Goal: Information Seeking & Learning: Learn about a topic

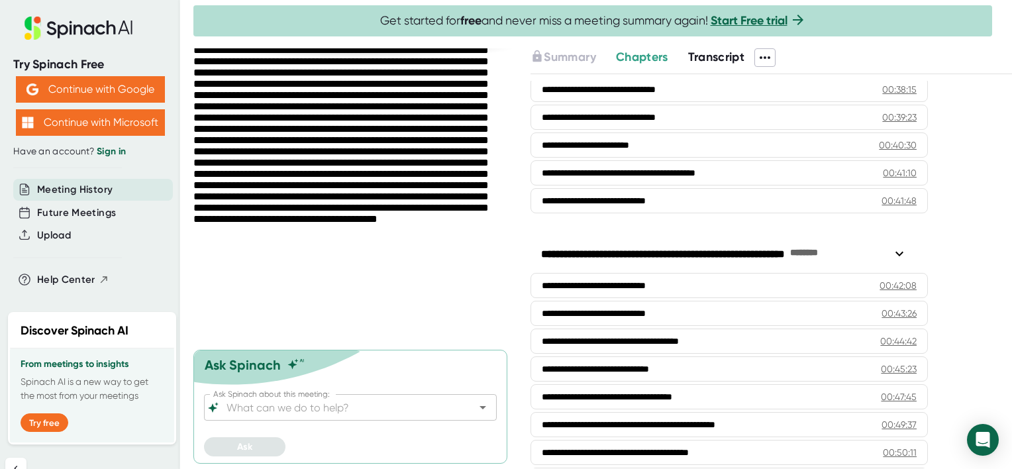
scroll to position [1192, 0]
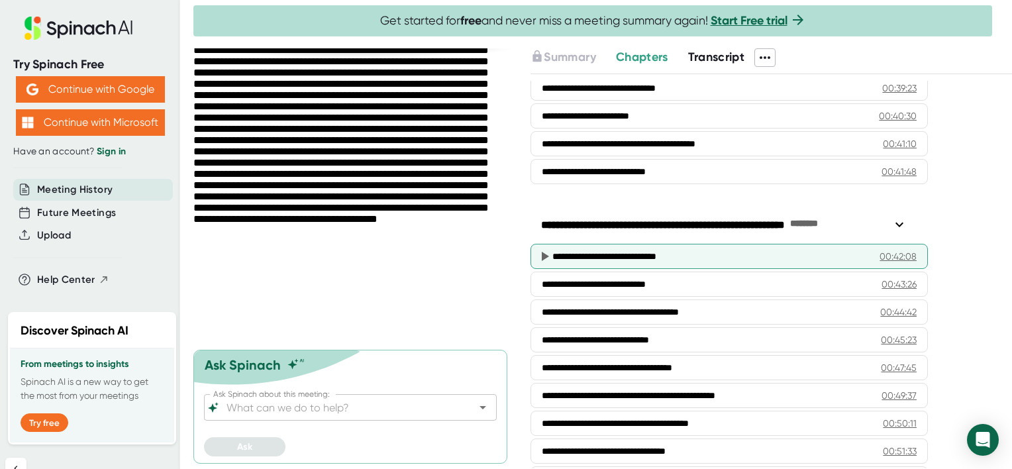
click at [892, 250] on div "00:42:08" at bounding box center [897, 256] width 37 height 13
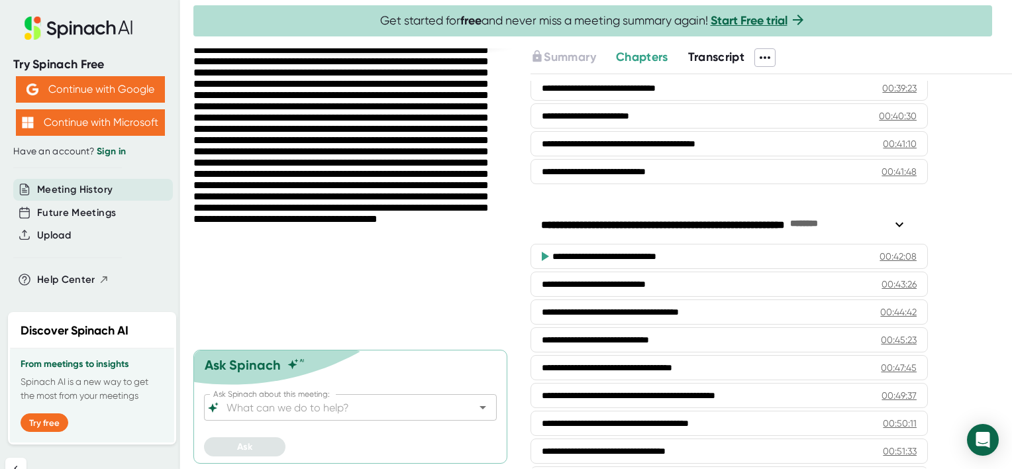
drag, startPoint x: 892, startPoint y: 244, endPoint x: 546, endPoint y: 246, distance: 346.9
click at [546, 252] on icon at bounding box center [545, 256] width 7 height 9
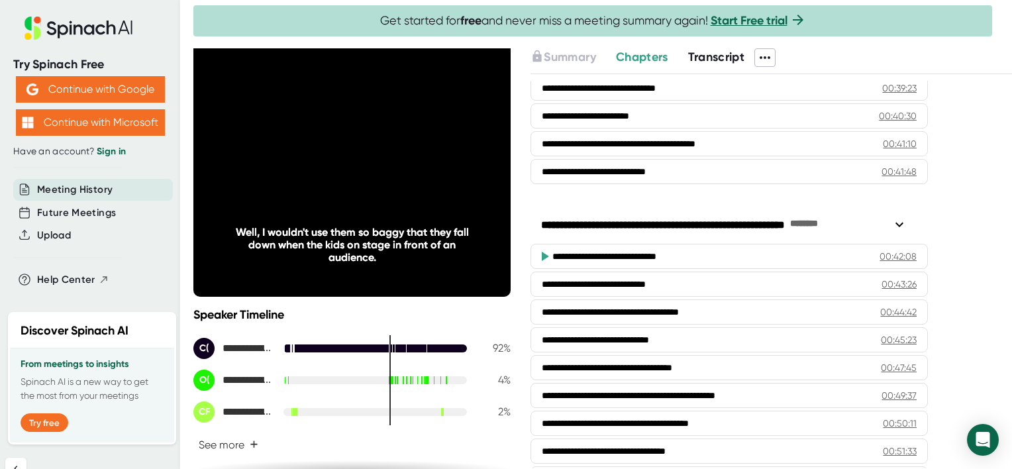
click at [999, 54] on div "Summary Chapters Transcript" at bounding box center [770, 57] width 481 height 19
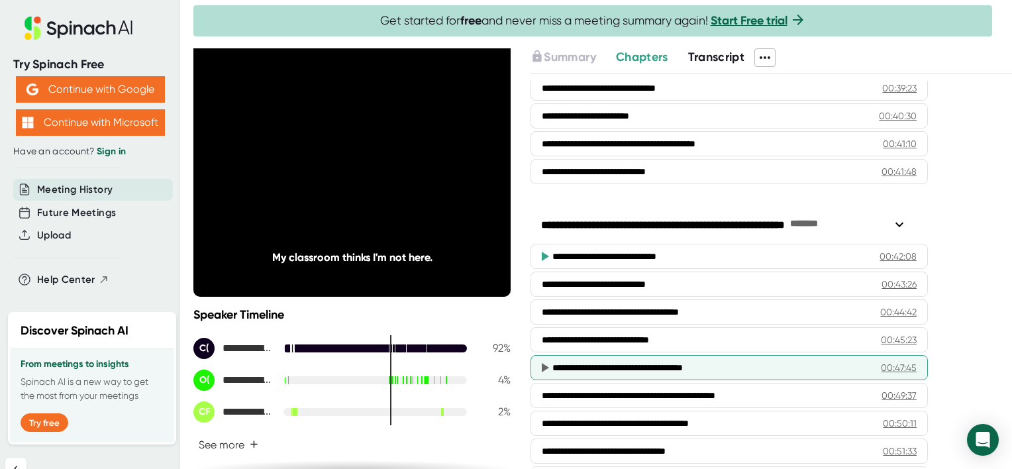
click at [543, 363] on icon at bounding box center [545, 367] width 7 height 9
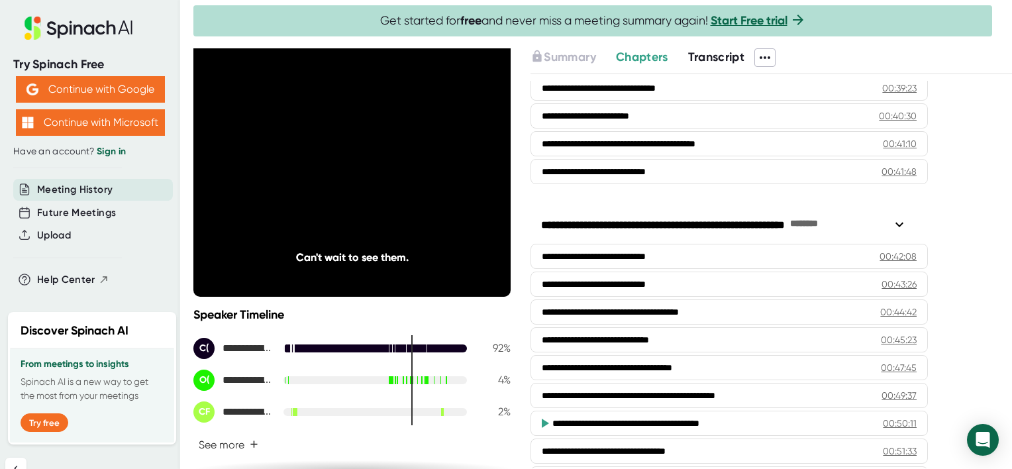
scroll to position [1324, 0]
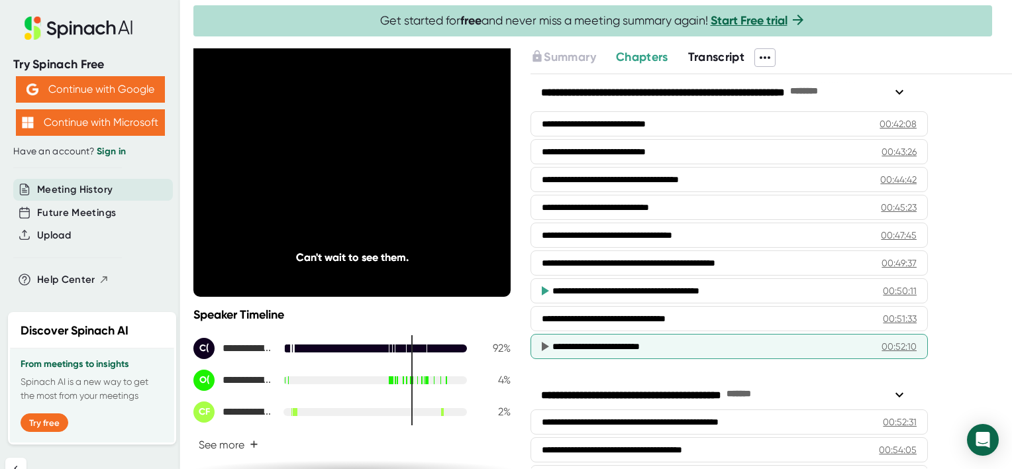
click at [638, 340] on div "**********" at bounding box center [706, 346] width 309 height 13
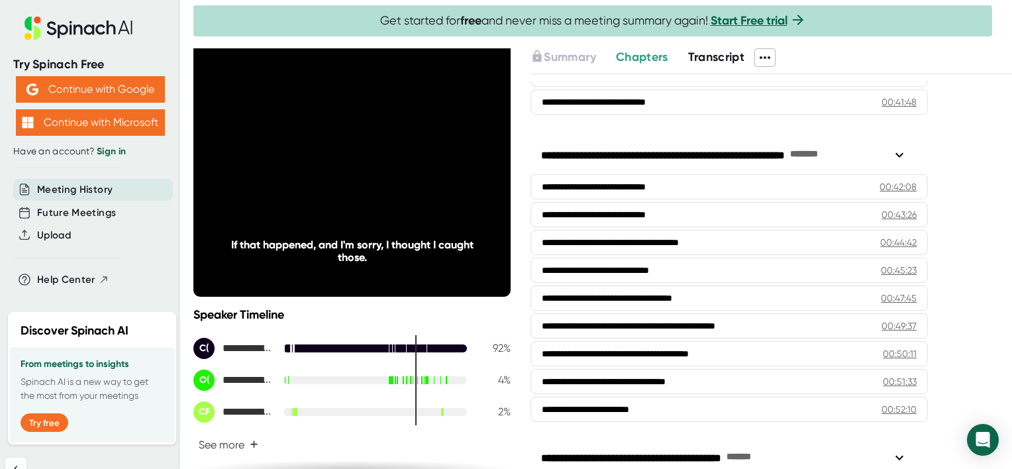
scroll to position [1351, 0]
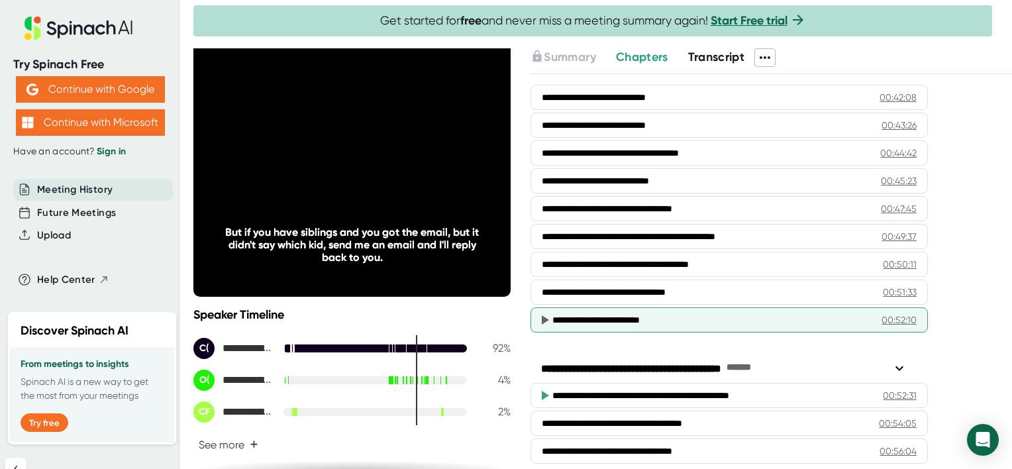
click at [540, 312] on icon at bounding box center [544, 320] width 16 height 16
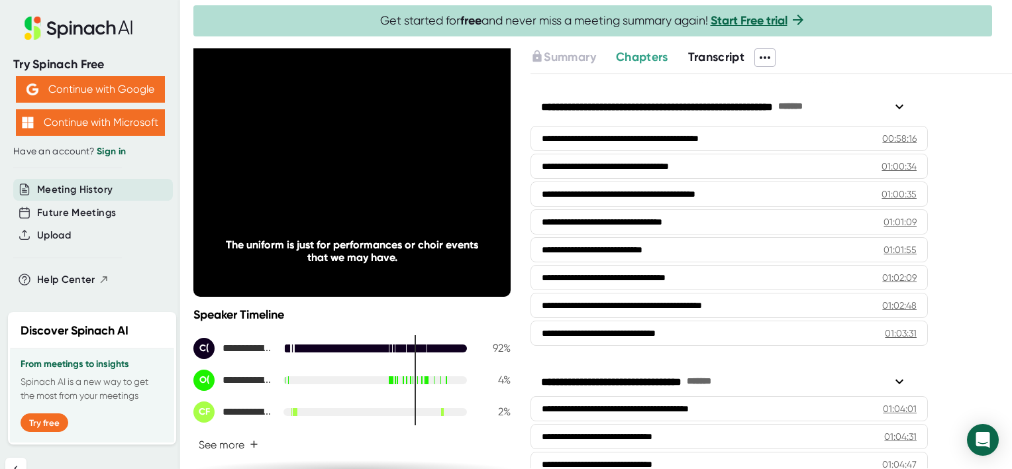
scroll to position [1760, 0]
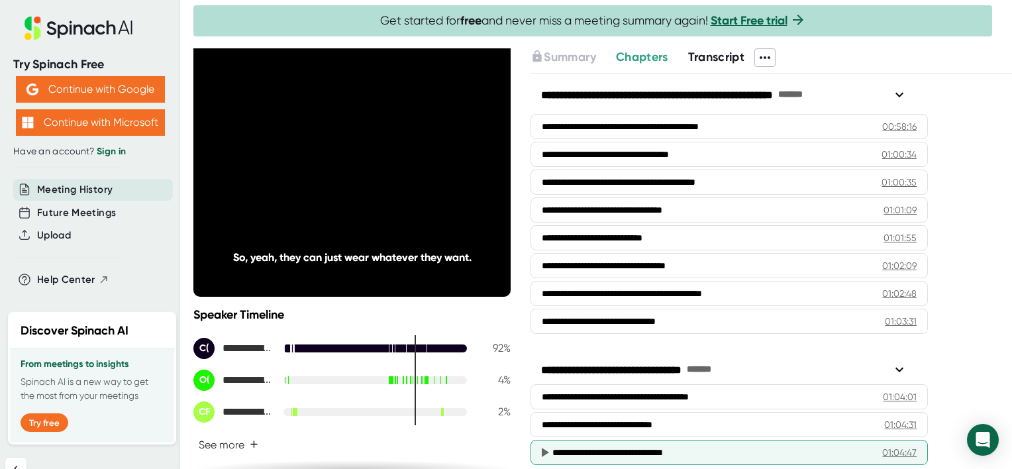
click at [543, 448] on icon at bounding box center [545, 452] width 7 height 9
